Goal: Task Accomplishment & Management: Complete application form

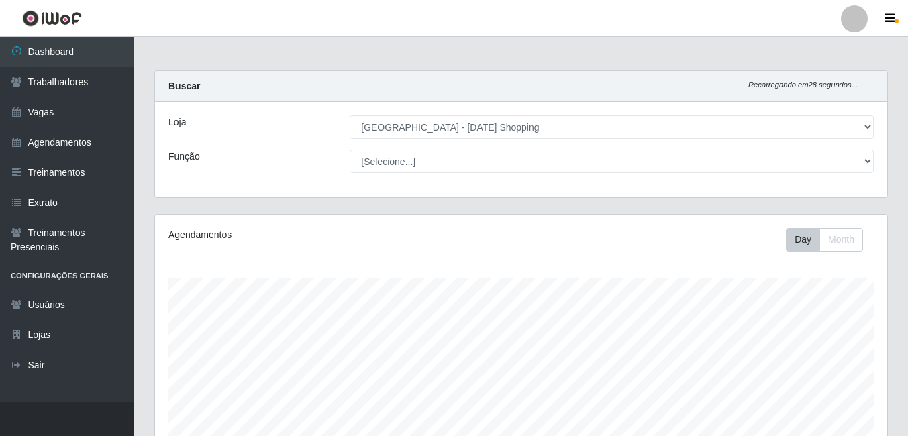
select select "471"
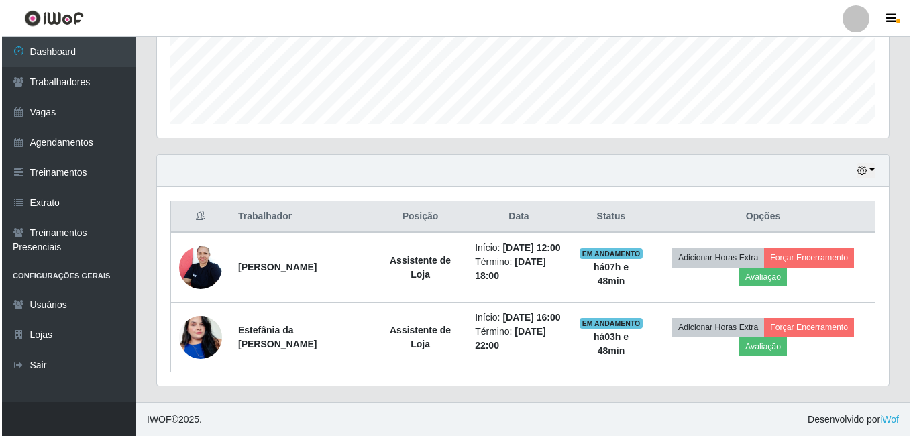
scroll to position [279, 732]
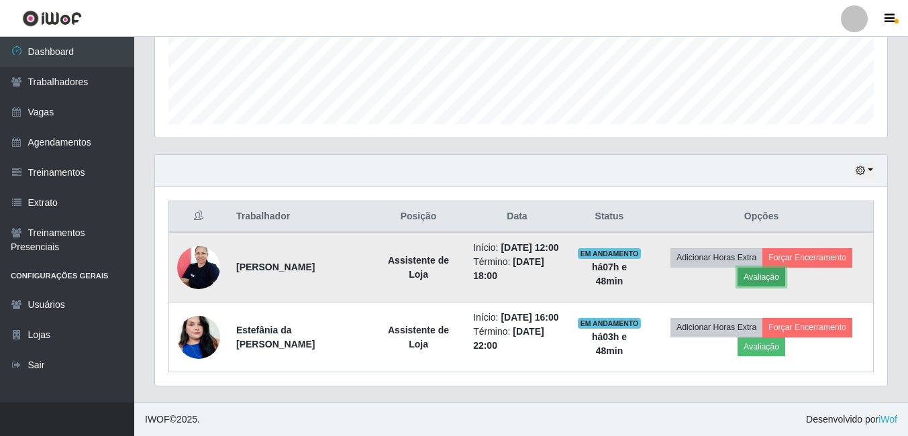
click at [760, 268] on button "Avaliação" at bounding box center [762, 277] width 48 height 19
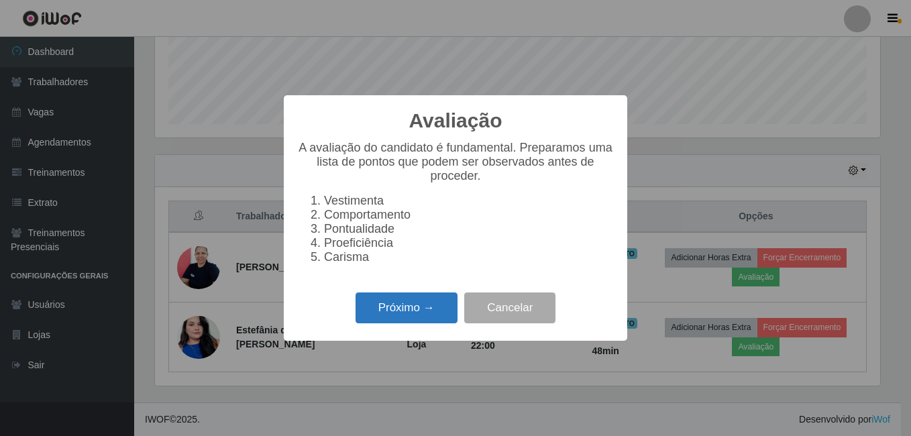
click at [404, 315] on button "Próximo →" at bounding box center [407, 309] width 102 height 32
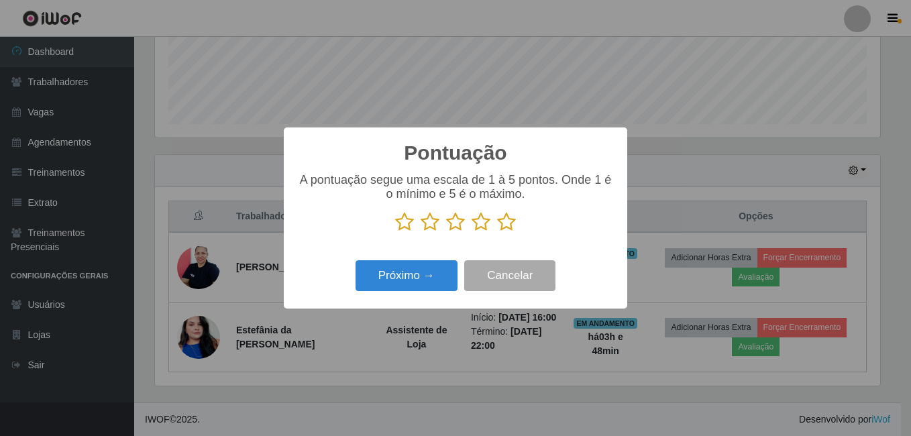
click at [511, 225] on icon at bounding box center [506, 222] width 19 height 20
click at [497, 232] on input "radio" at bounding box center [497, 232] width 0 height 0
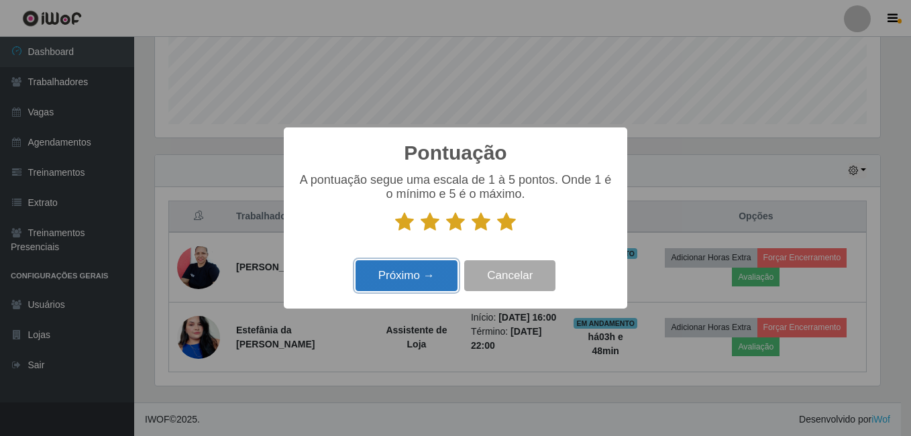
click at [411, 277] on button "Próximo →" at bounding box center [407, 276] width 102 height 32
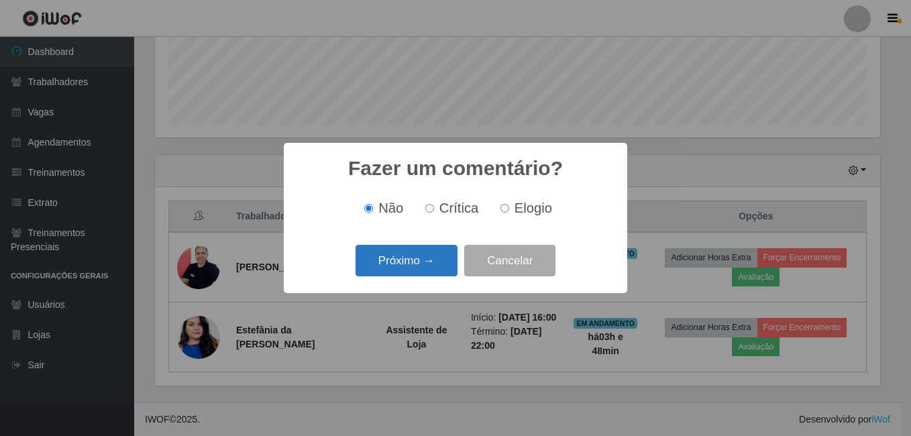
click at [415, 264] on button "Próximo →" at bounding box center [407, 261] width 102 height 32
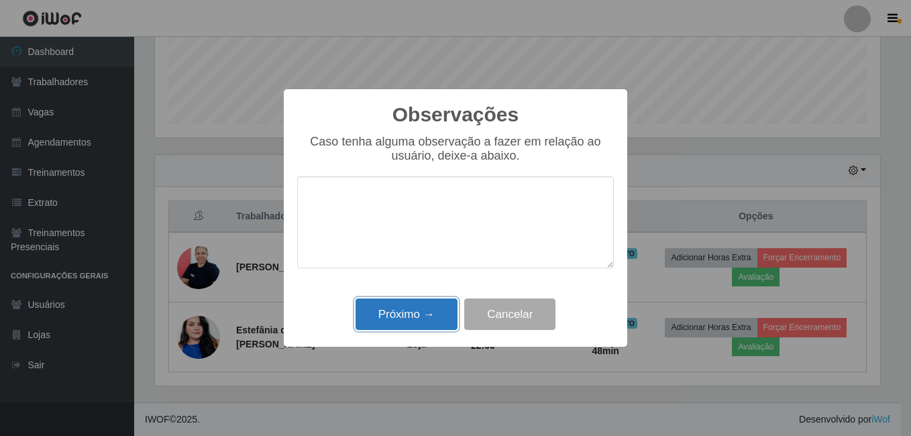
click at [424, 309] on button "Próximo →" at bounding box center [407, 315] width 102 height 32
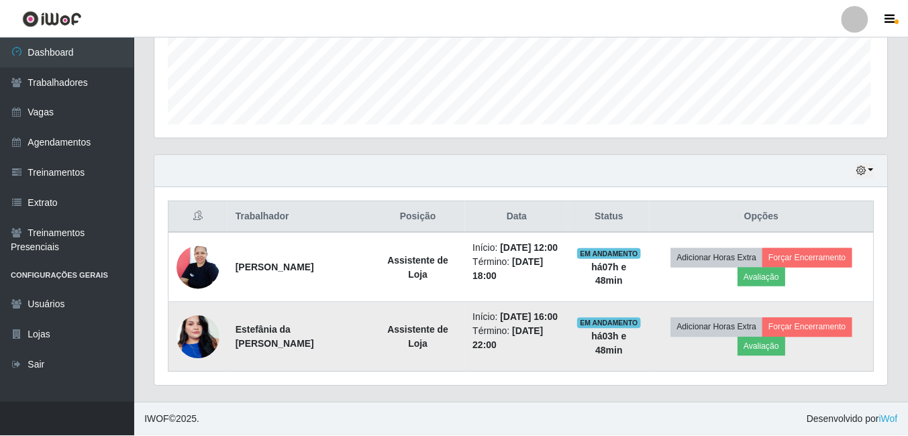
scroll to position [279, 732]
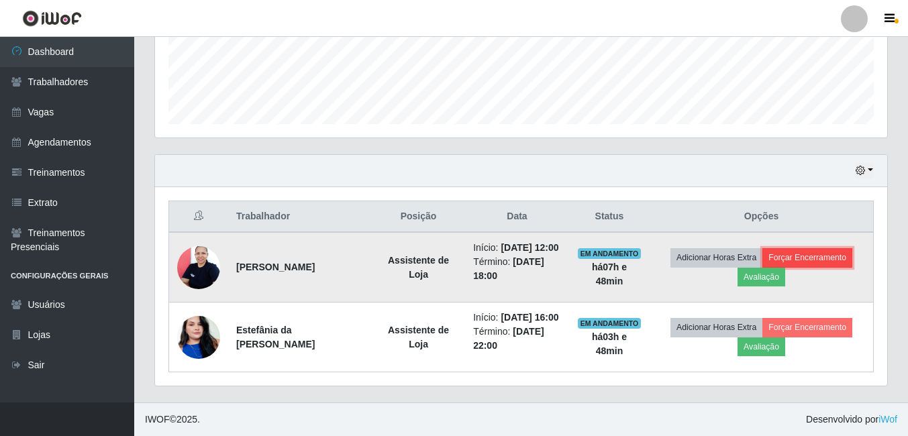
click at [803, 248] on button "Forçar Encerramento" at bounding box center [807, 257] width 90 height 19
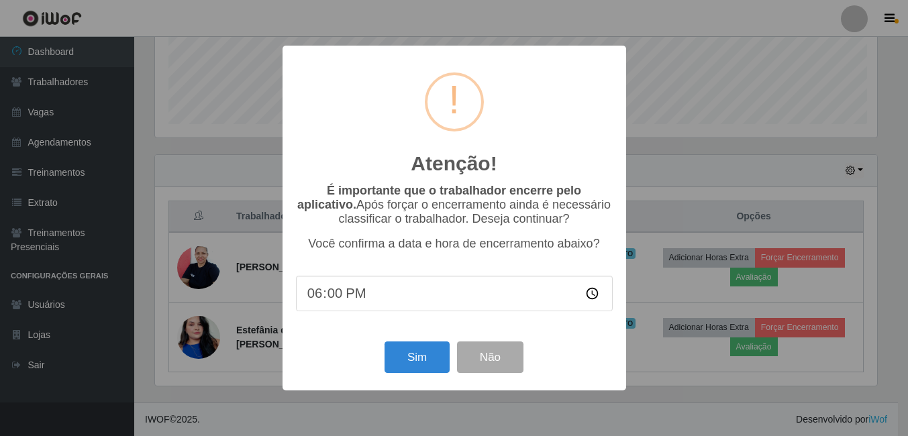
scroll to position [279, 726]
click at [424, 362] on button "Sim" at bounding box center [418, 358] width 65 height 32
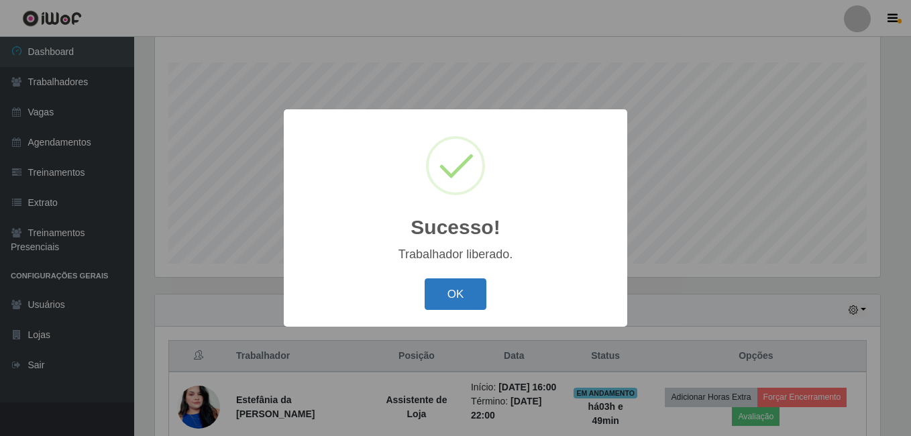
click at [453, 279] on button "OK" at bounding box center [456, 295] width 62 height 32
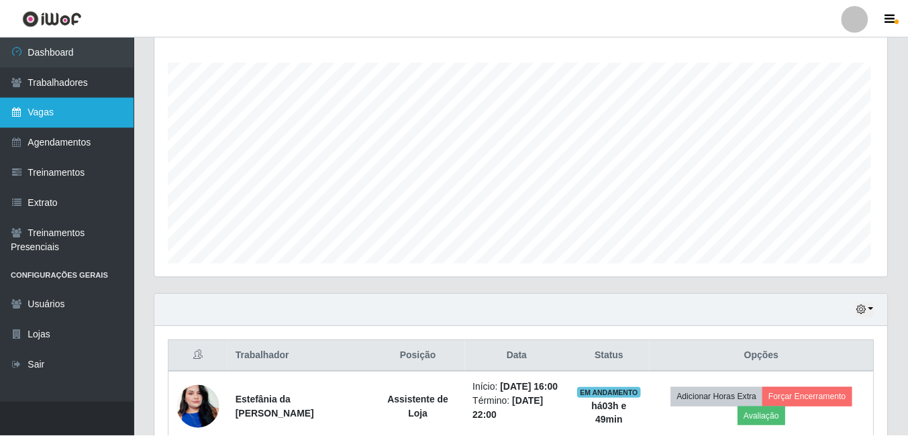
scroll to position [279, 732]
click at [40, 110] on link "Vagas" at bounding box center [67, 112] width 134 height 30
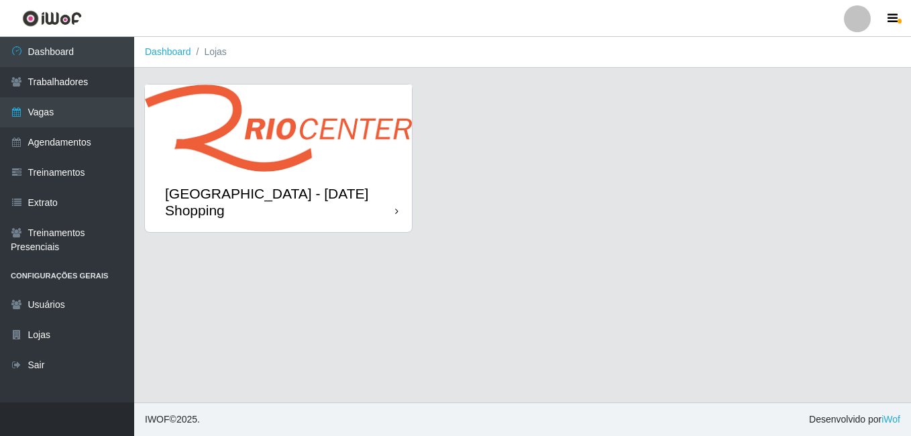
click at [227, 158] on img at bounding box center [278, 128] width 267 height 87
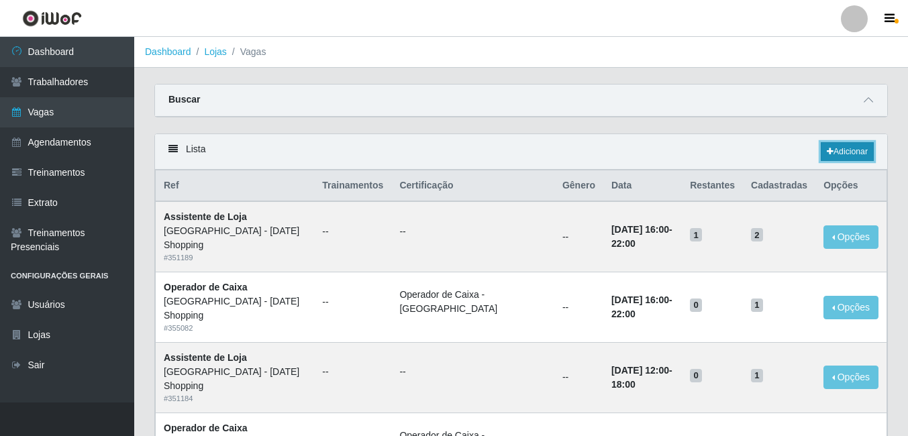
click at [852, 154] on link "Adicionar" at bounding box center [847, 151] width 53 height 19
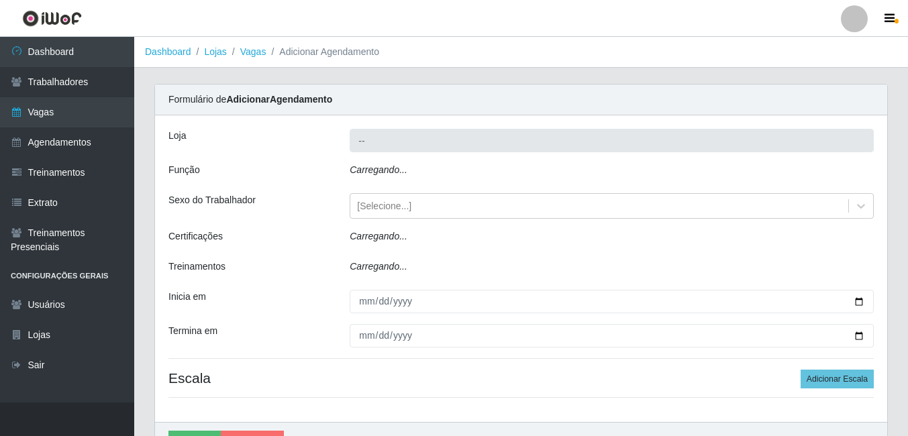
type input "[GEOGRAPHIC_DATA] - [DATE] Shopping"
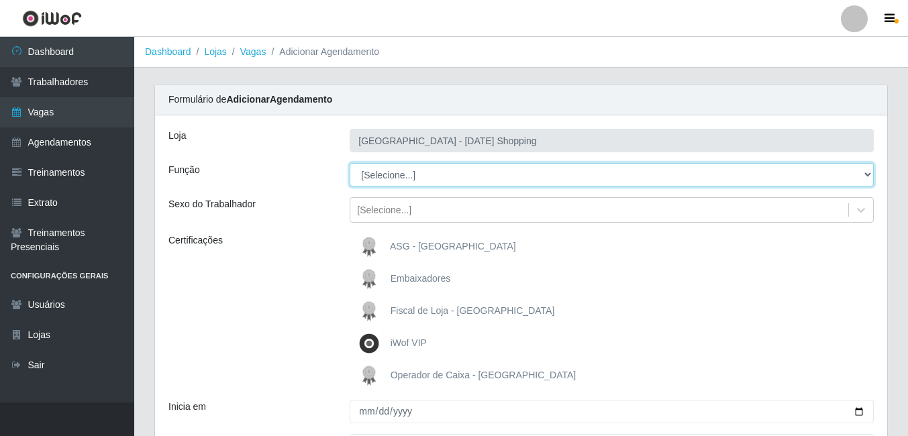
click at [377, 177] on select "[Selecione...] ASG ASG + ASG ++ Assistente de [PERSON_NAME] Assistente de [PERS…" at bounding box center [612, 174] width 524 height 23
select select "22"
click at [350, 163] on select "[Selecione...] ASG ASG + ASG ++ Assistente de [PERSON_NAME] Assistente de [PERS…" at bounding box center [612, 174] width 524 height 23
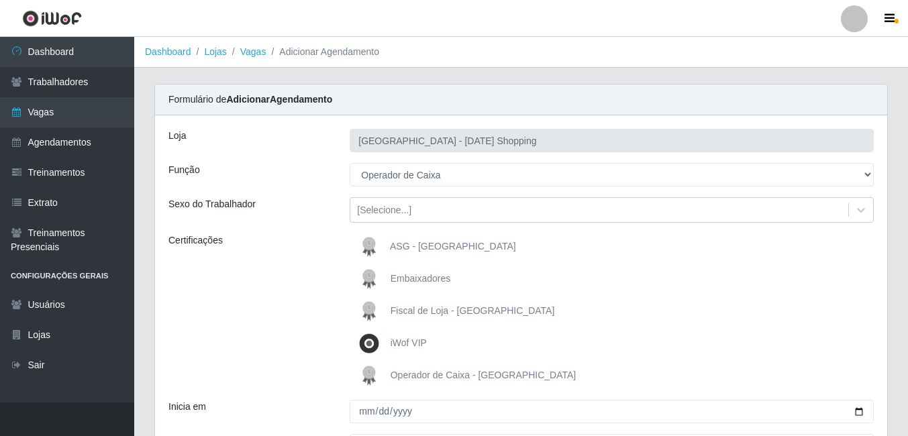
click at [381, 379] on img at bounding box center [372, 375] width 32 height 27
click at [0, 0] on input "Operador de Caixa - [GEOGRAPHIC_DATA]" at bounding box center [0, 0] width 0 height 0
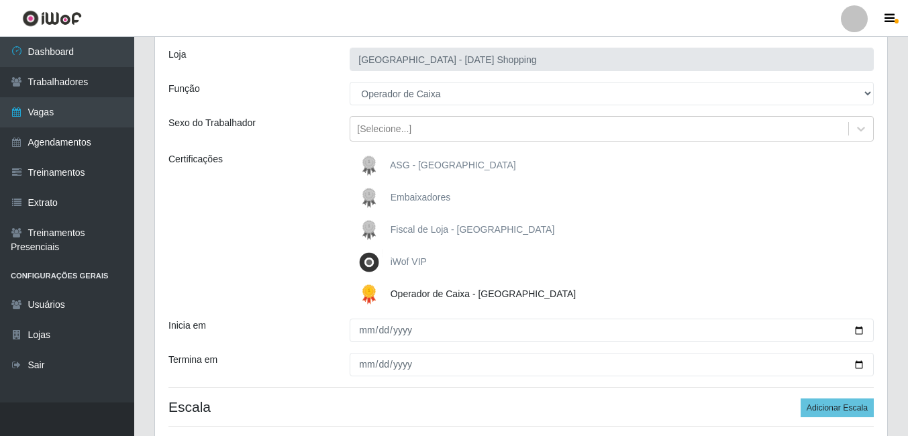
scroll to position [187, 0]
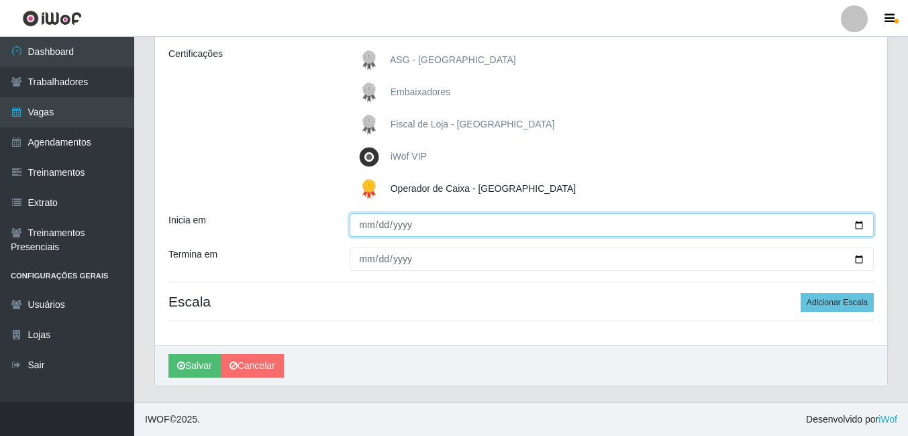
click at [857, 226] on input "Inicia em" at bounding box center [612, 224] width 524 height 23
type input "[DATE]"
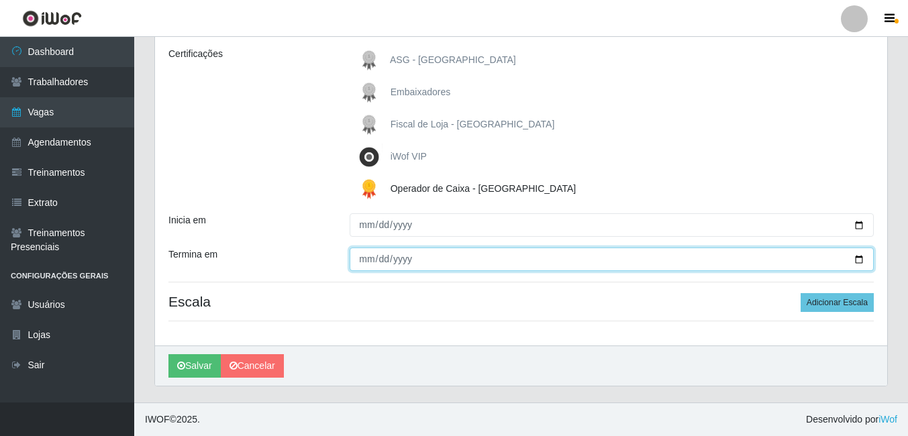
click at [858, 260] on input "Termina em" at bounding box center [612, 259] width 524 height 23
type input "[DATE]"
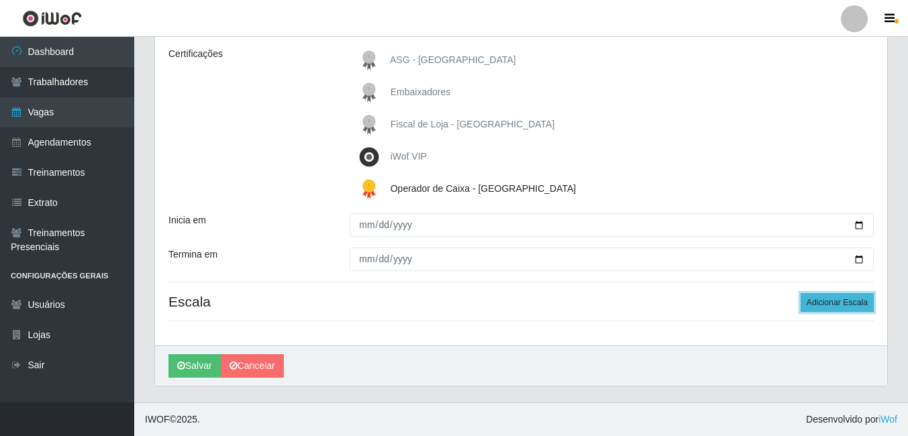
click at [838, 299] on button "Adicionar Escala" at bounding box center [837, 302] width 73 height 19
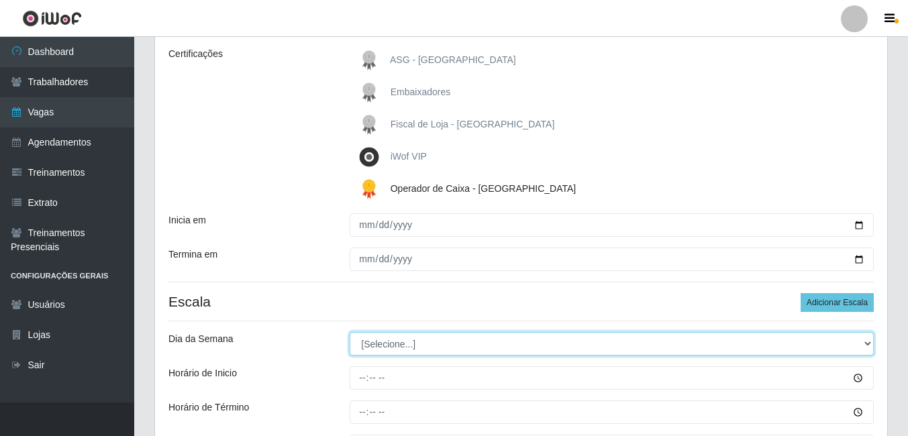
click at [389, 352] on select "[Selecione...] Segunda Terça Quarta Quinta Sexta Sábado Domingo" at bounding box center [612, 343] width 524 height 23
select select "3"
click at [350, 332] on select "[Selecione...] Segunda Terça Quarta Quinta Sexta Sábado Domingo" at bounding box center [612, 343] width 524 height 23
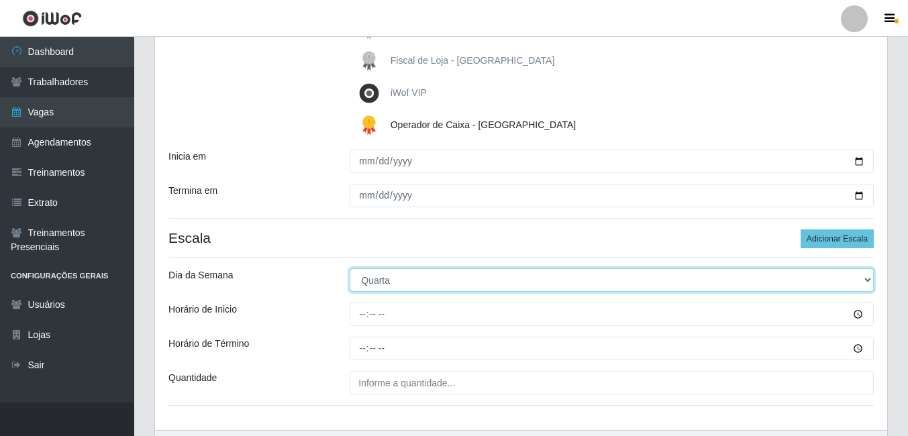
scroll to position [335, 0]
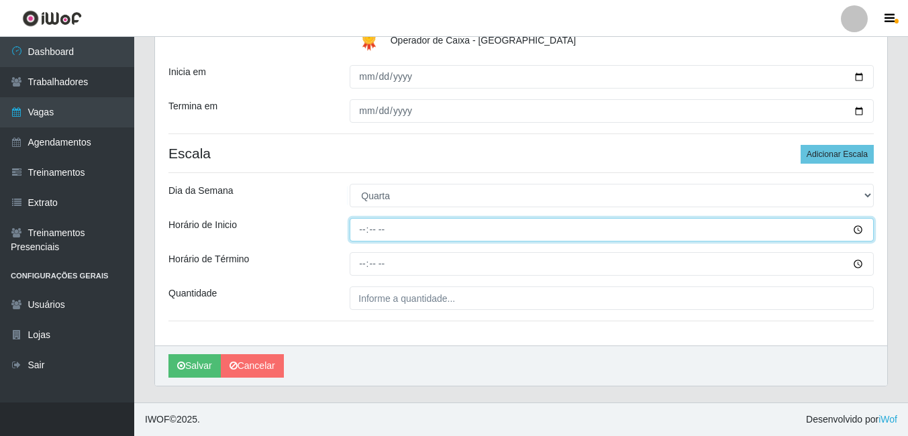
click at [366, 236] on input "Horário de Inicio" at bounding box center [612, 229] width 524 height 23
type input "11:12"
click at [366, 234] on input "Horário de Inicio" at bounding box center [612, 229] width 524 height 23
type input "12:00"
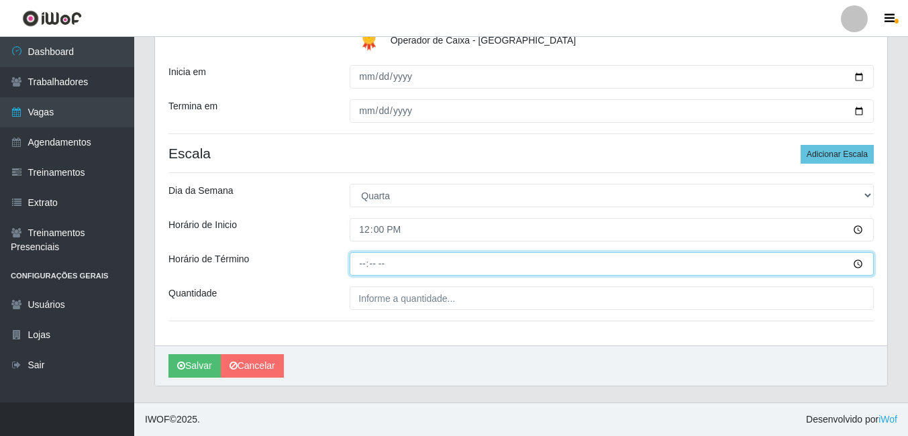
type input "18:00"
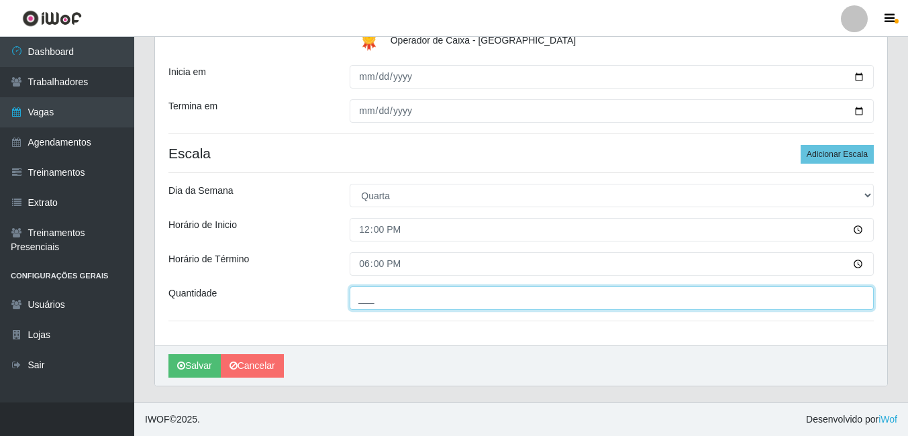
click at [374, 298] on input "___" at bounding box center [612, 298] width 524 height 23
type input "01_"
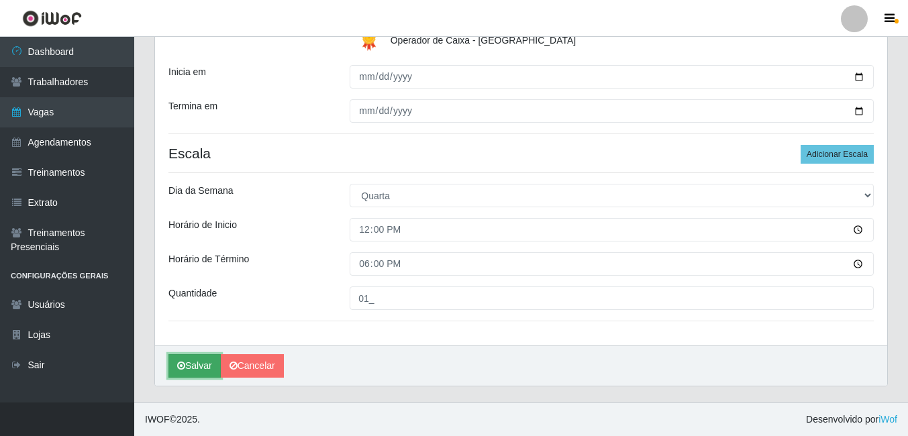
click at [207, 370] on button "Salvar" at bounding box center [194, 365] width 52 height 23
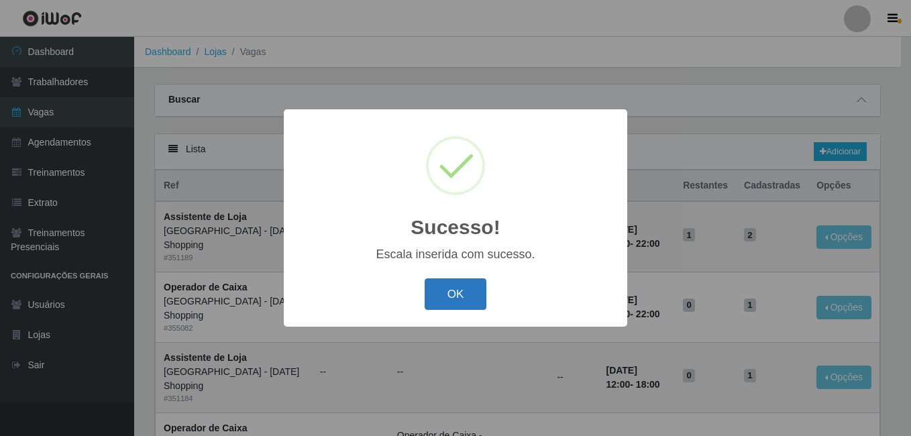
click at [449, 293] on button "OK" at bounding box center [456, 295] width 62 height 32
